Goal: Check status: Check status

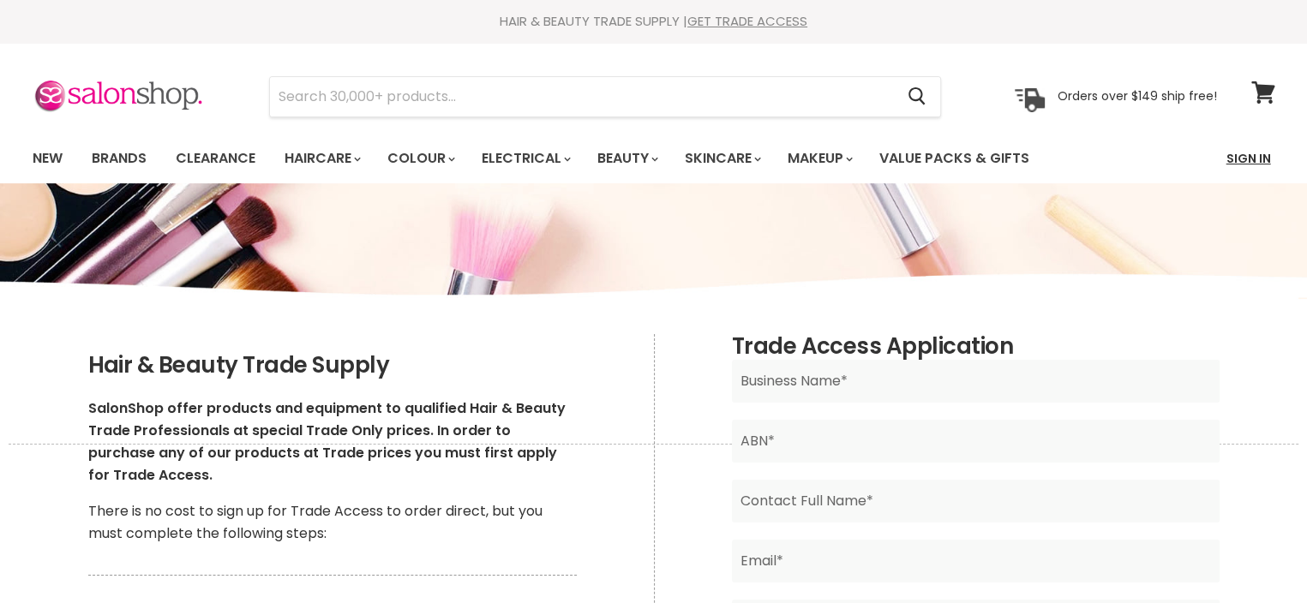
click at [1245, 163] on link "Sign In" at bounding box center [1248, 159] width 65 height 36
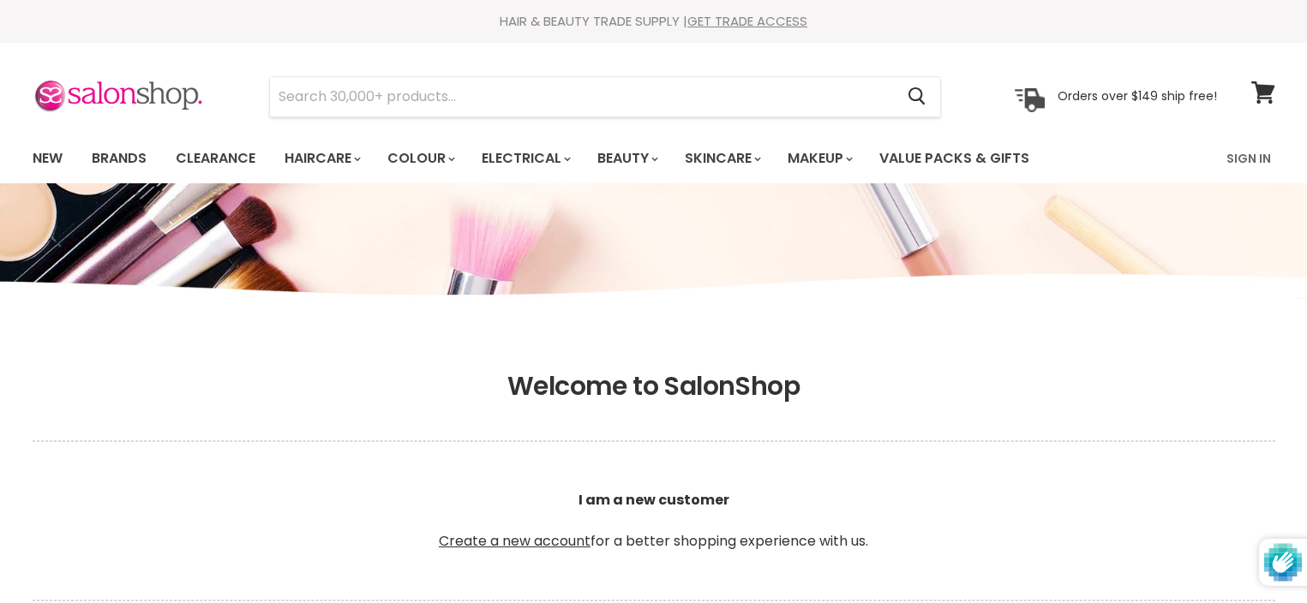
type input "[EMAIL_ADDRESS][DOMAIN_NAME]"
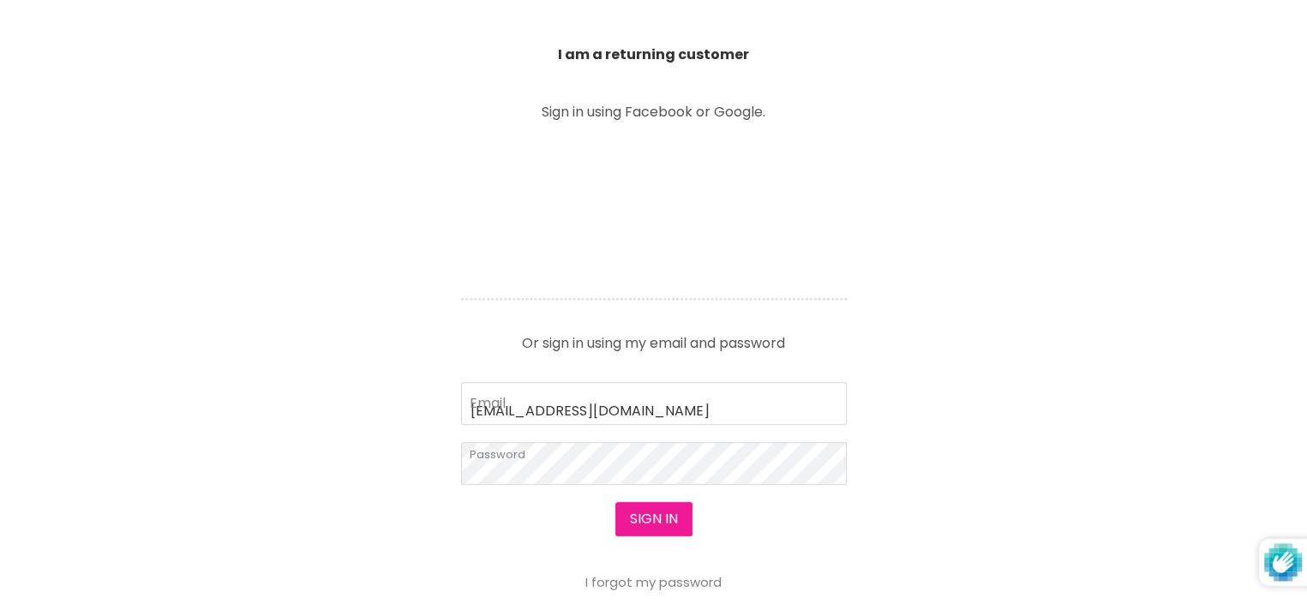
click at [627, 517] on button "Sign in" at bounding box center [653, 519] width 77 height 34
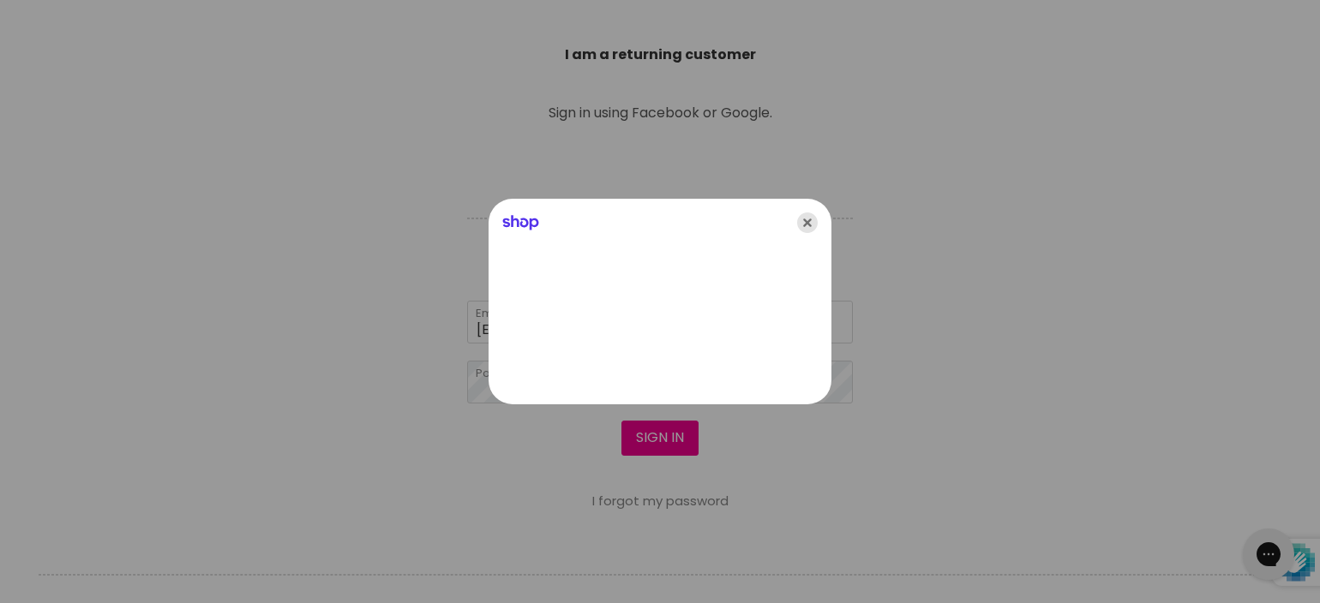
scroll to position [0, 0]
click at [803, 219] on icon "Close" at bounding box center [807, 223] width 21 height 21
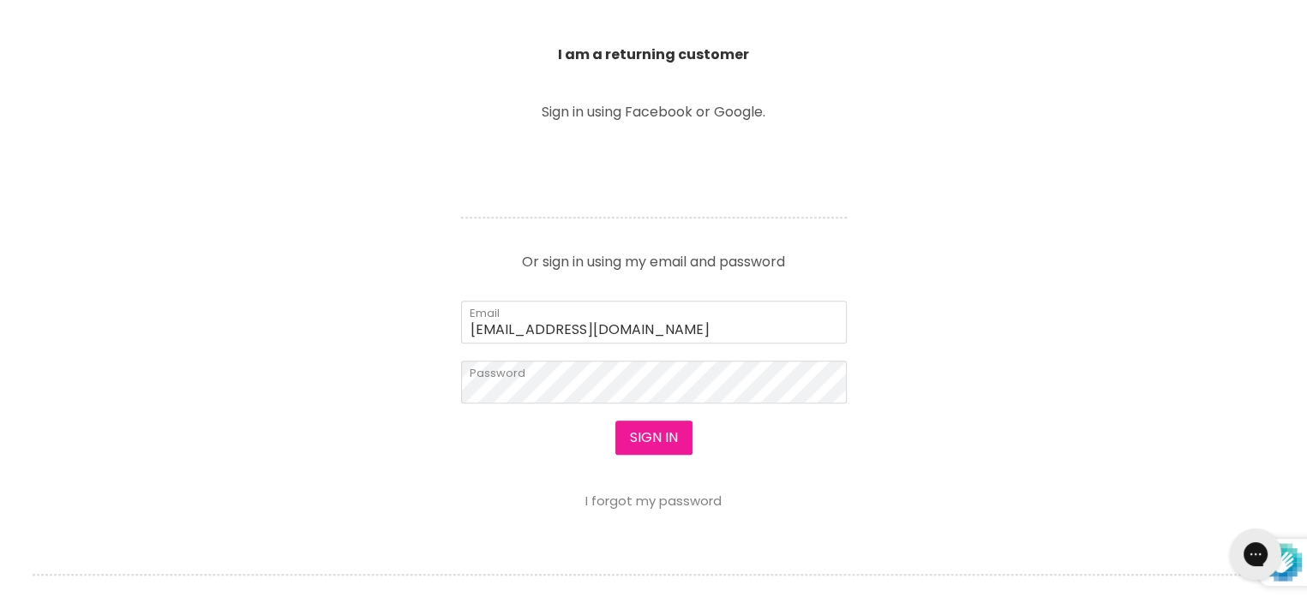
click at [662, 437] on button "Sign in" at bounding box center [653, 438] width 77 height 34
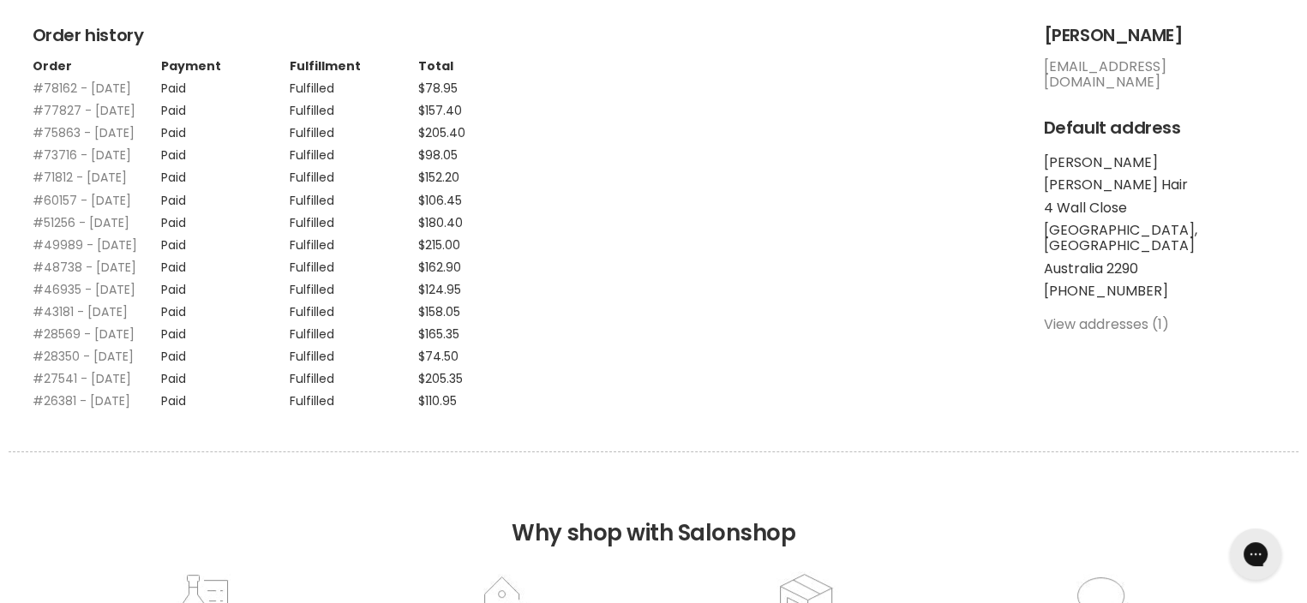
scroll to position [258, 0]
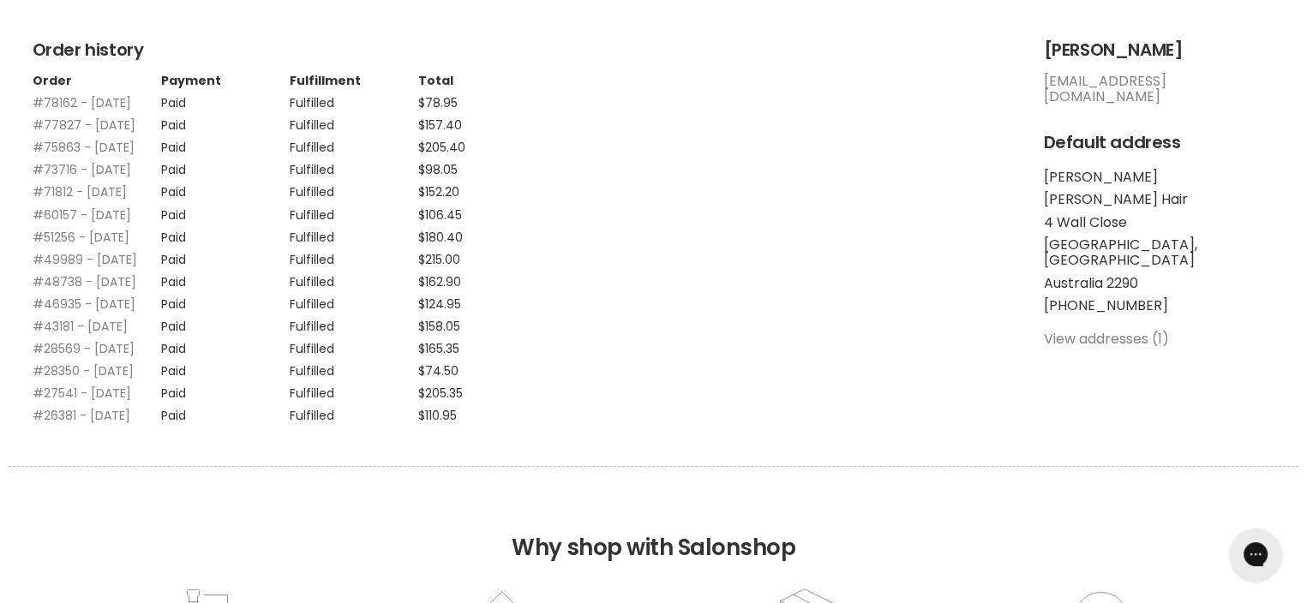
drag, startPoint x: 394, startPoint y: 95, endPoint x: 492, endPoint y: 260, distance: 191.4
click at [492, 260] on tbody "#78162 - [DATE] Paid Fulfilled $78.95 #77827 - [DATE] Paid Fulfilled $157.40 #7…" at bounding box center [290, 254] width 514 height 335
